Goal: Task Accomplishment & Management: Manage account settings

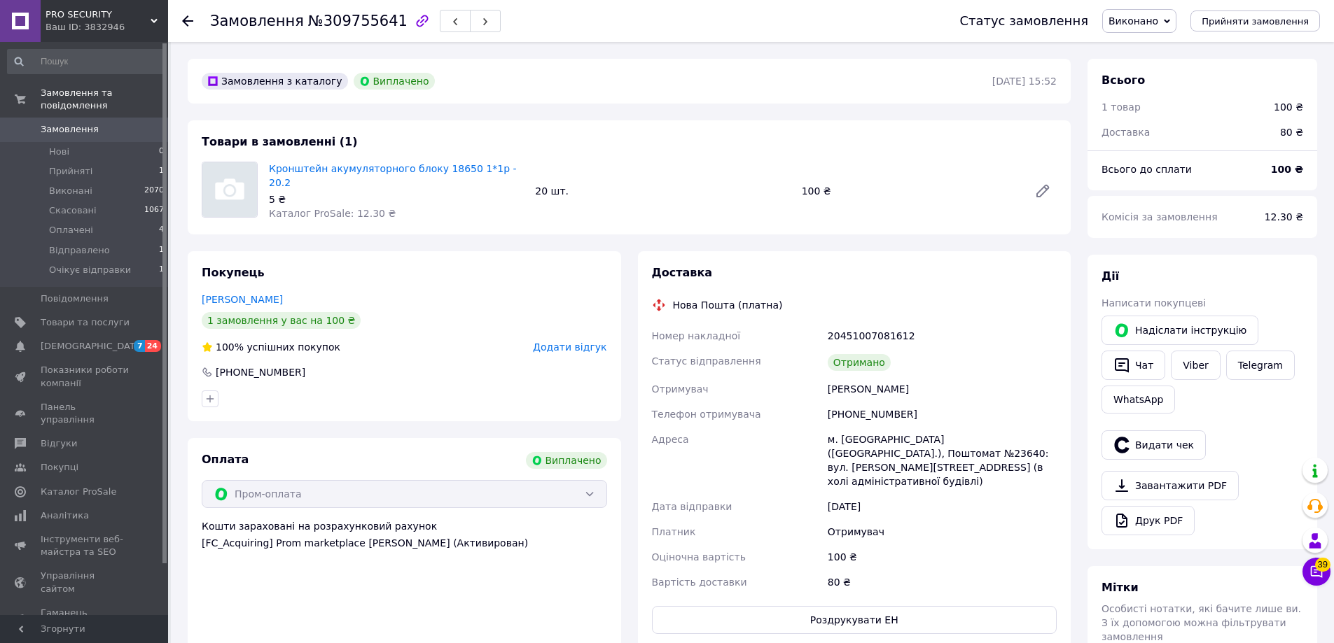
click at [185, 25] on icon at bounding box center [187, 20] width 11 height 11
click at [95, 123] on span "Замовлення" at bounding box center [85, 129] width 89 height 13
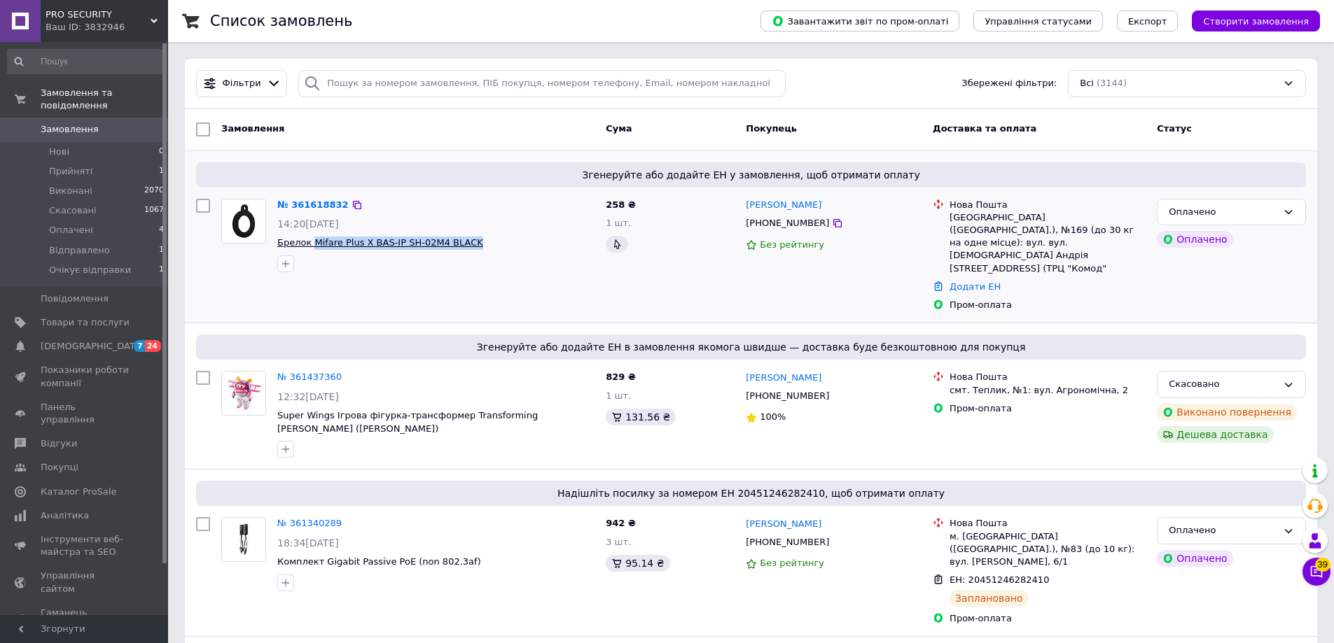
copy span "Mifare Plus X BAS-IP SH-02M4 BLACK"
drag, startPoint x: 417, startPoint y: 243, endPoint x: 310, endPoint y: 248, distance: 107.2
click at [310, 248] on span "Брелок Mifare Plus X BAS-IP SH-02M4 BLACK" at bounding box center [435, 243] width 317 height 13
click at [315, 205] on link "№ 361618832" at bounding box center [312, 205] width 71 height 11
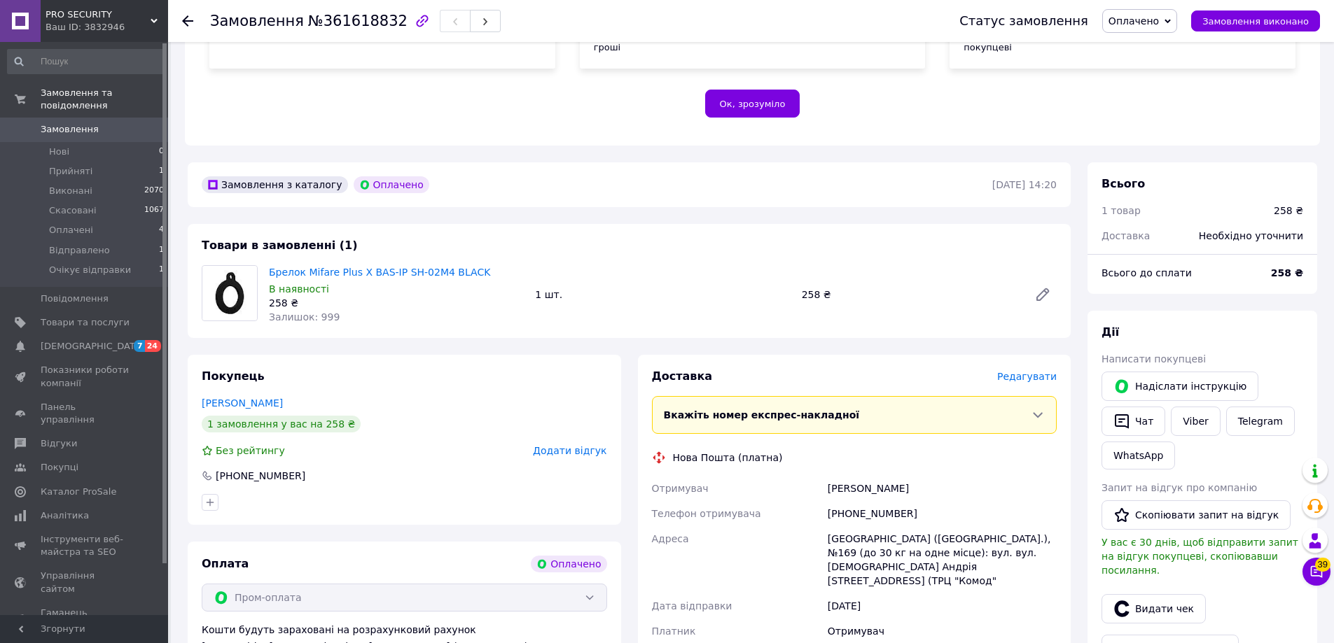
scroll to position [417, 0]
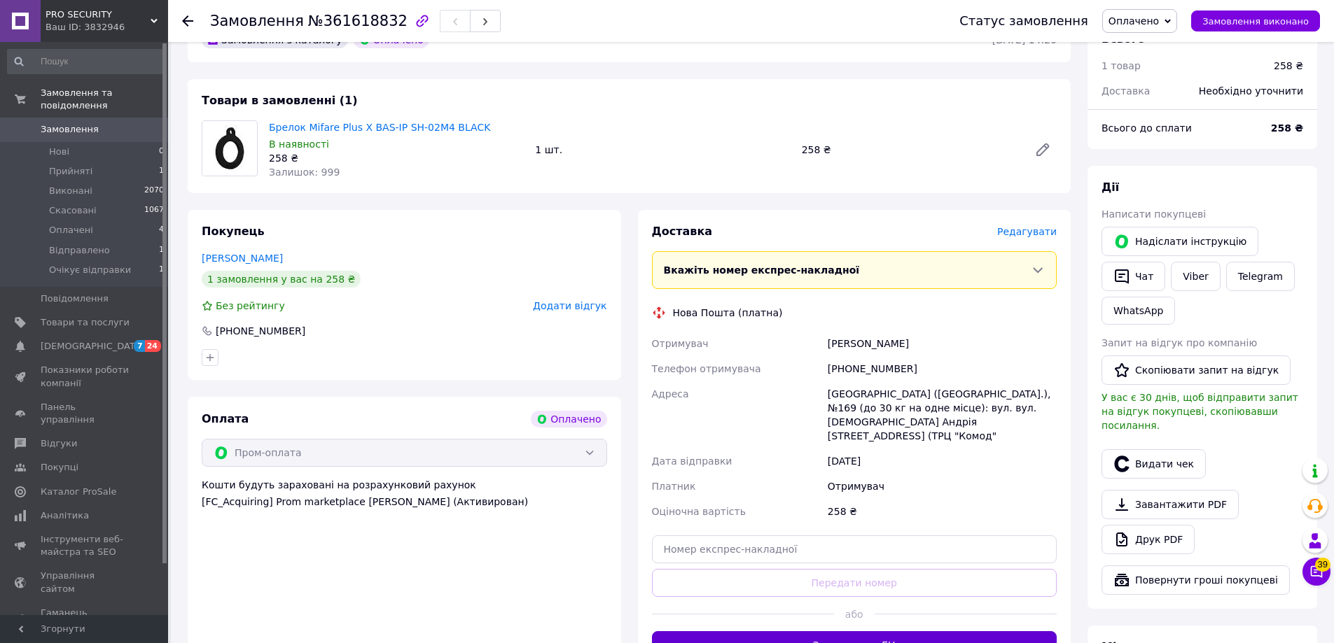
click at [908, 632] on button "Згенерувати ЕН" at bounding box center [854, 646] width 405 height 28
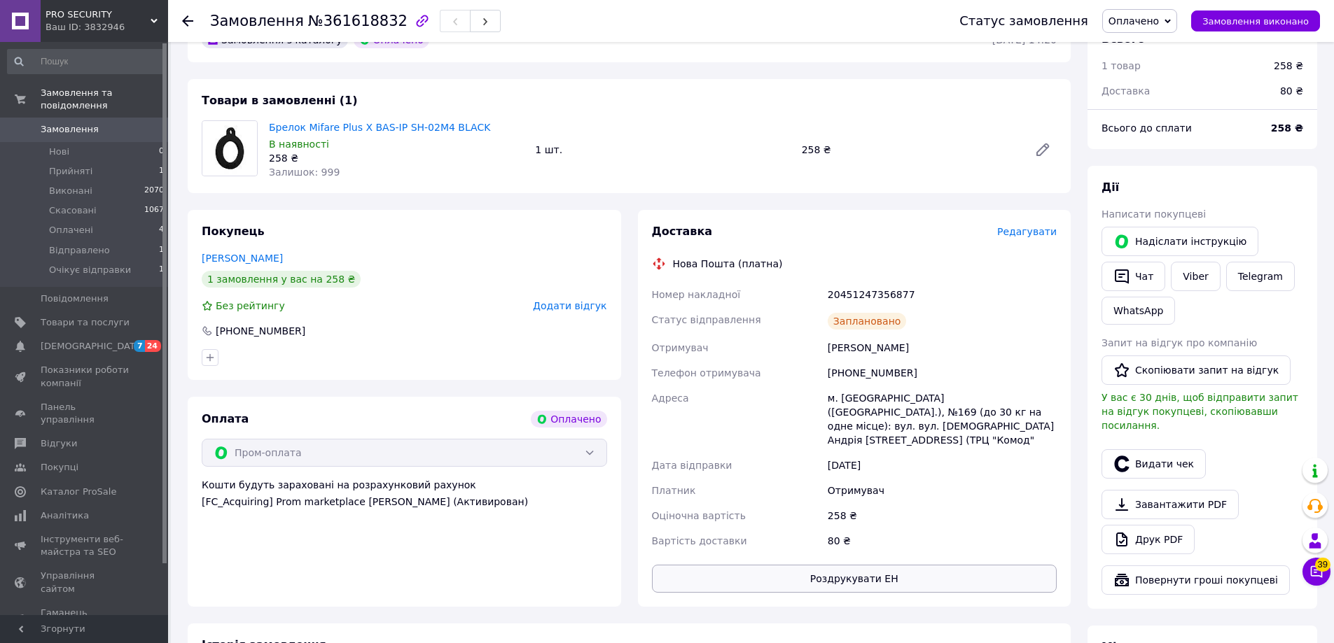
click at [857, 565] on button "Роздрукувати ЕН" at bounding box center [854, 579] width 405 height 28
